Goal: Task Accomplishment & Management: Manage account settings

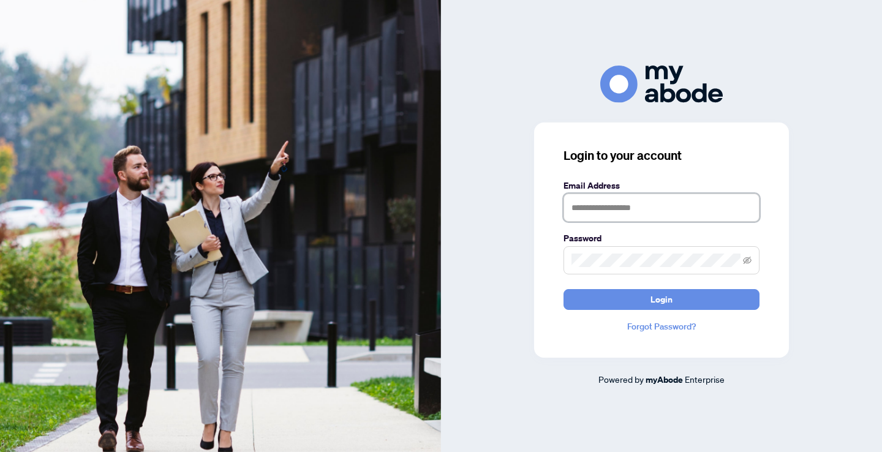
type input "**********"
click at [662, 299] on button "Login" at bounding box center [662, 299] width 196 height 21
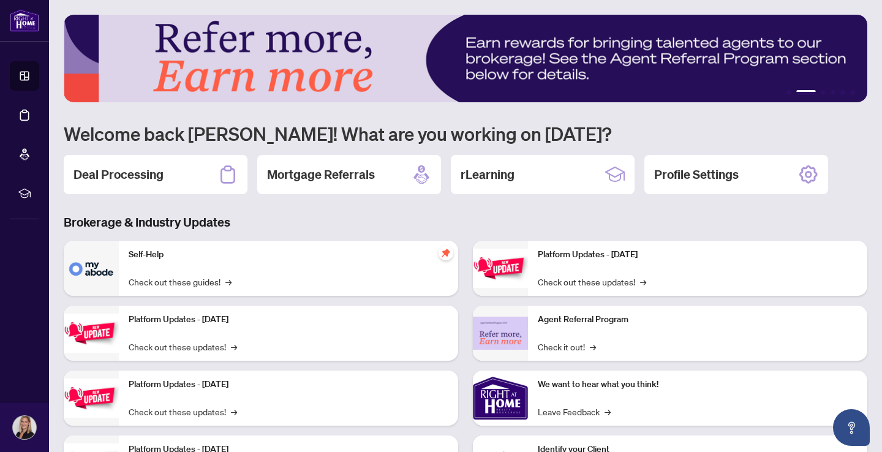
click at [177, 169] on div "Deal Processing" at bounding box center [156, 174] width 184 height 39
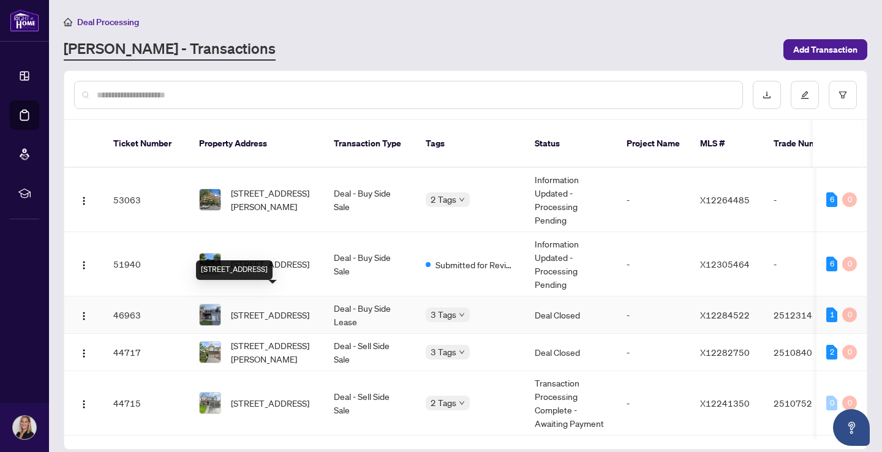
click at [257, 260] on div "[STREET_ADDRESS]" at bounding box center [234, 270] width 77 height 20
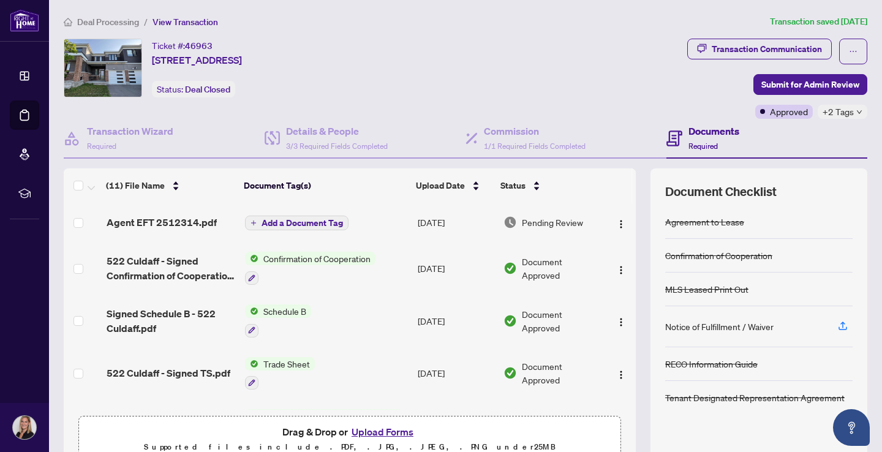
click at [121, 22] on span "Deal Processing" at bounding box center [108, 22] width 62 height 11
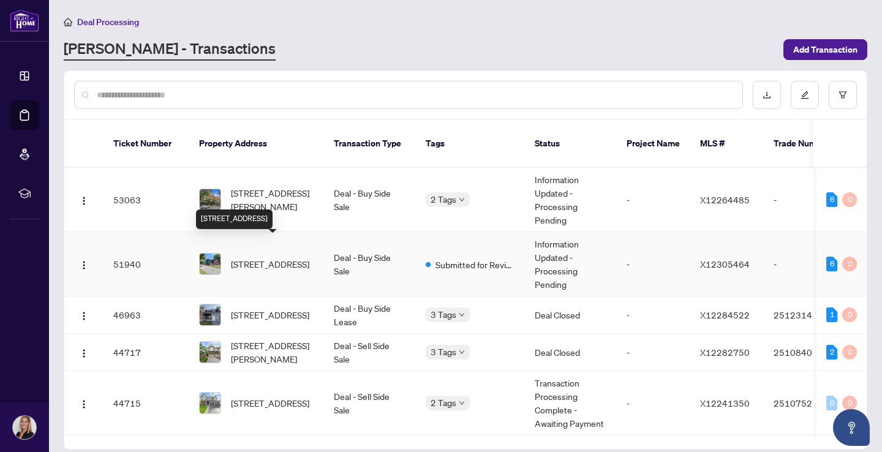
click at [271, 257] on span "[STREET_ADDRESS]" at bounding box center [270, 263] width 78 height 13
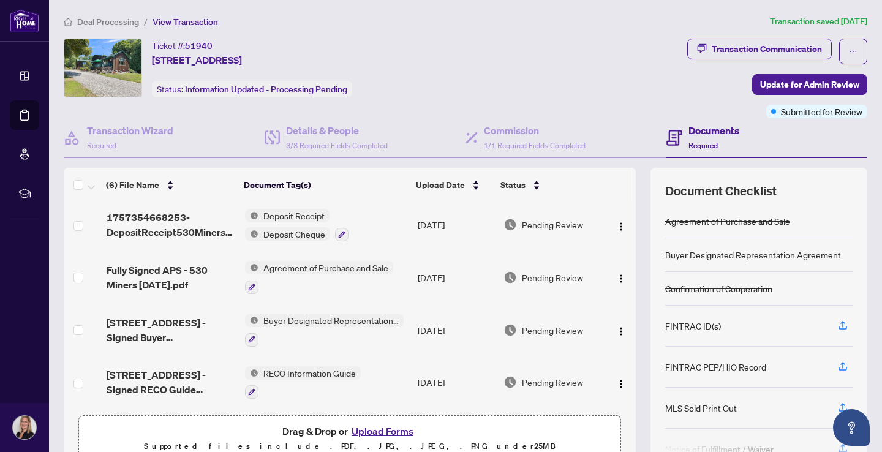
scroll to position [113, 0]
click at [382, 428] on button "Upload Forms" at bounding box center [382, 431] width 69 height 16
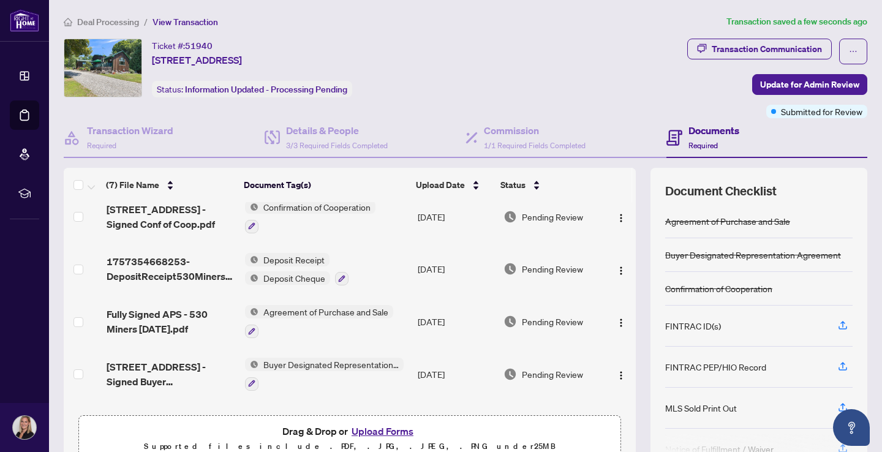
click at [379, 434] on button "Upload Forms" at bounding box center [382, 431] width 69 height 16
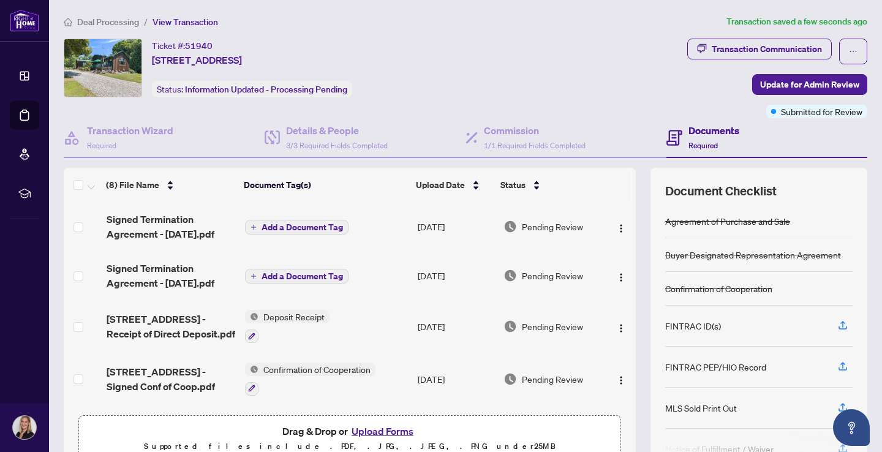
scroll to position [0, 0]
click at [618, 227] on img "button" at bounding box center [621, 229] width 10 height 10
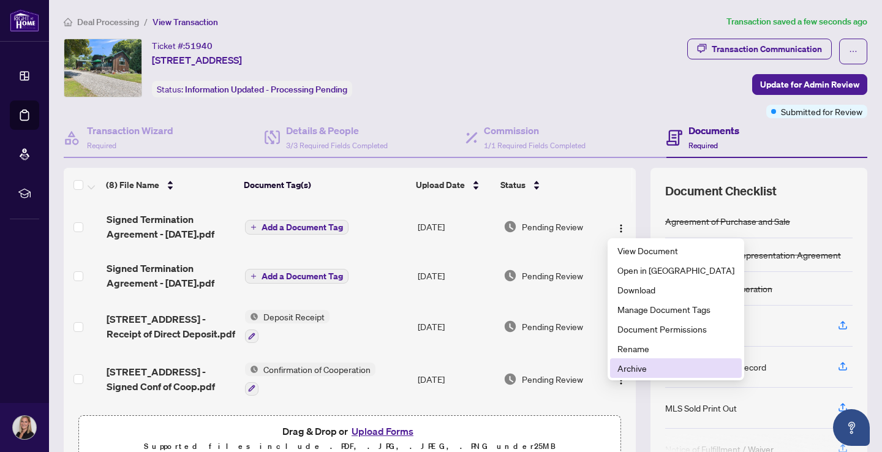
click at [640, 370] on span "Archive" at bounding box center [676, 368] width 117 height 13
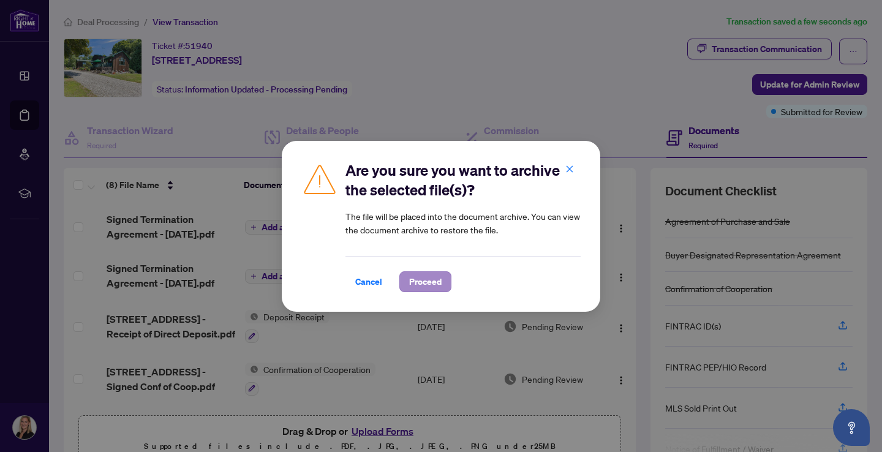
click at [434, 287] on span "Proceed" at bounding box center [425, 282] width 32 height 20
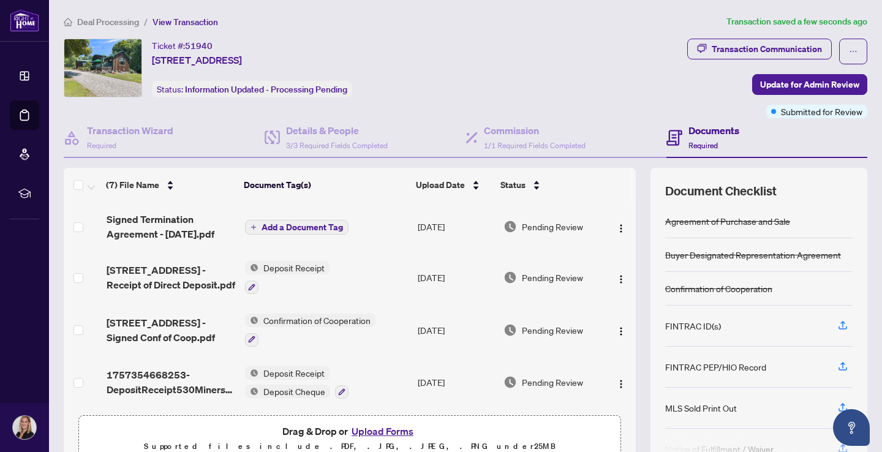
click at [306, 230] on span "Add a Document Tag" at bounding box center [303, 227] width 82 height 9
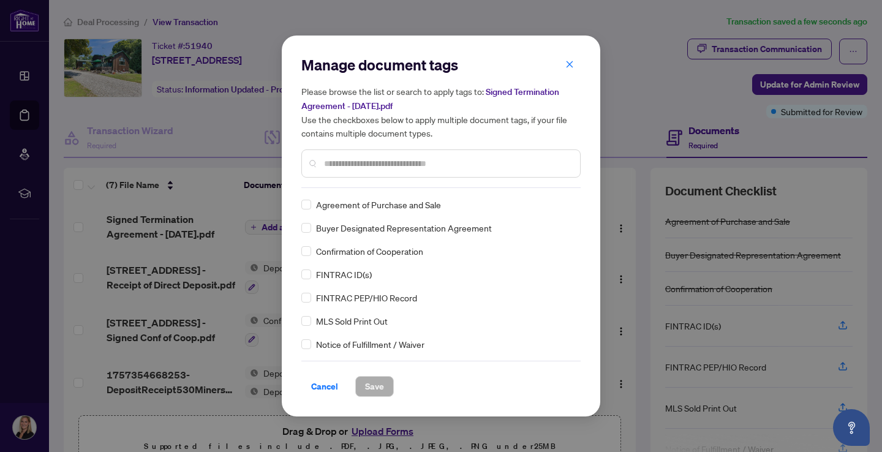
click at [424, 160] on input "text" at bounding box center [447, 163] width 246 height 13
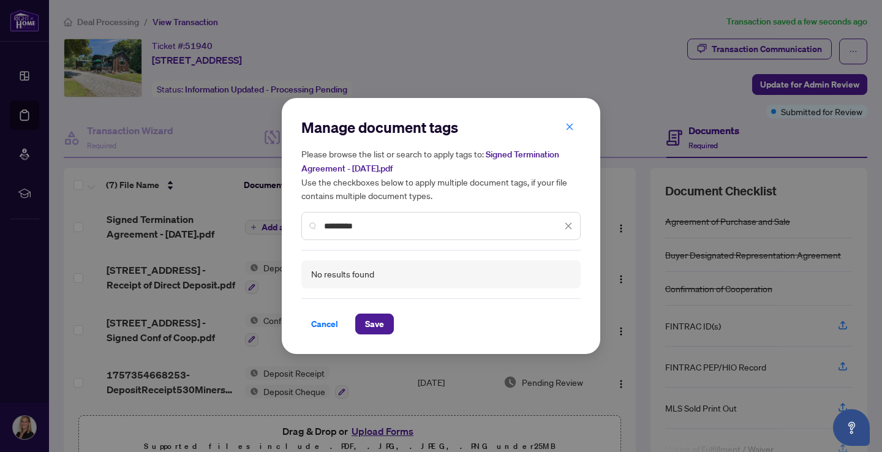
click at [379, 390] on div "Manage document tags Please browse the list or search to apply tags to: Signed …" at bounding box center [441, 226] width 882 height 452
click at [378, 227] on input "*********" at bounding box center [443, 225] width 238 height 13
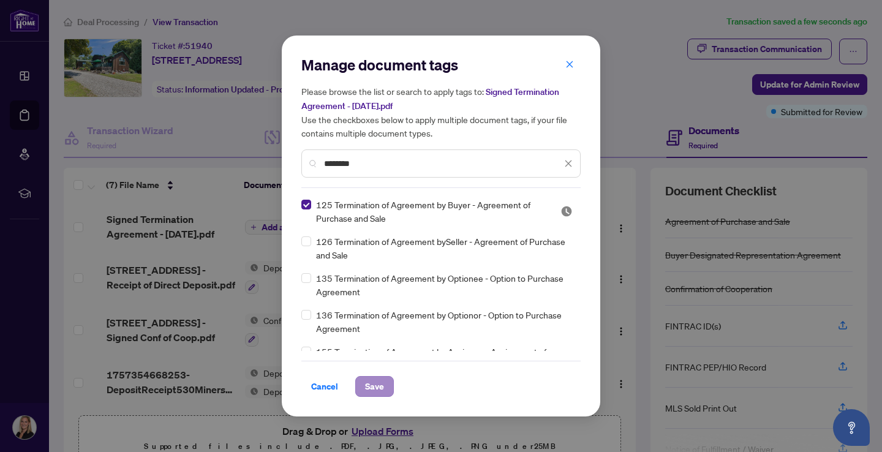
type input "********"
click at [375, 389] on span "Save" at bounding box center [374, 387] width 19 height 20
